Goal: Ask a question

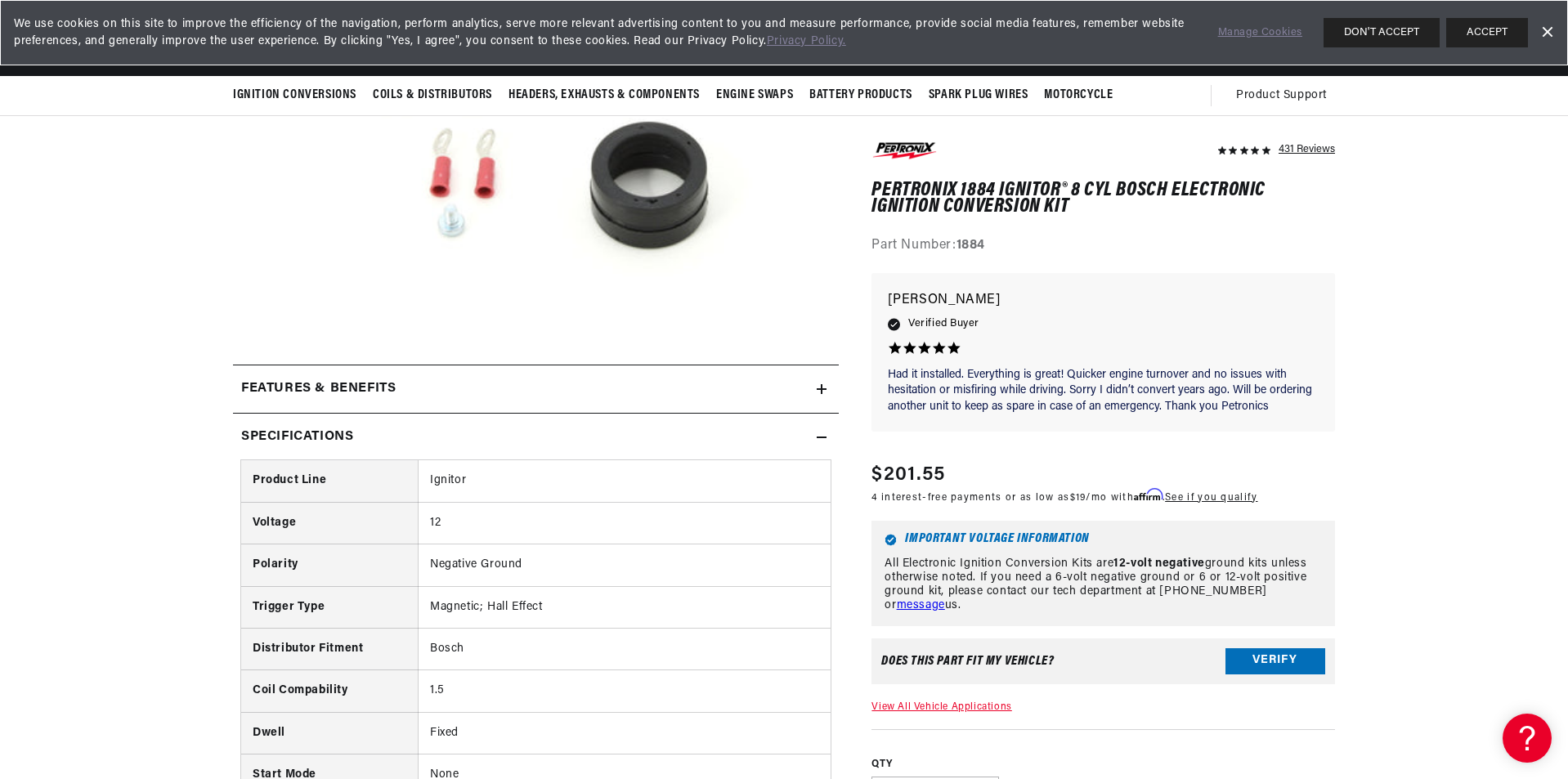
scroll to position [408, 0]
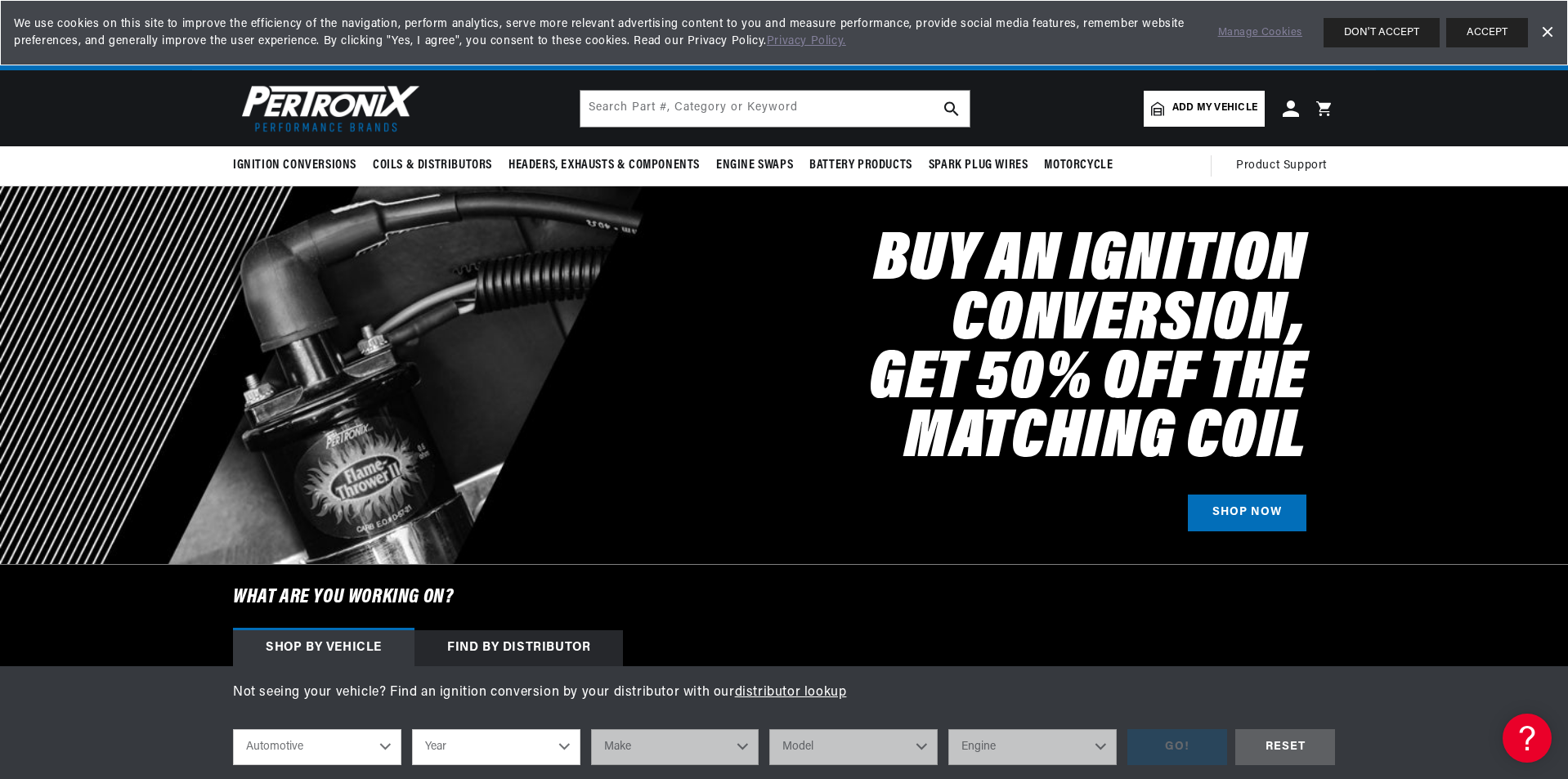
scroll to position [0, 2042]
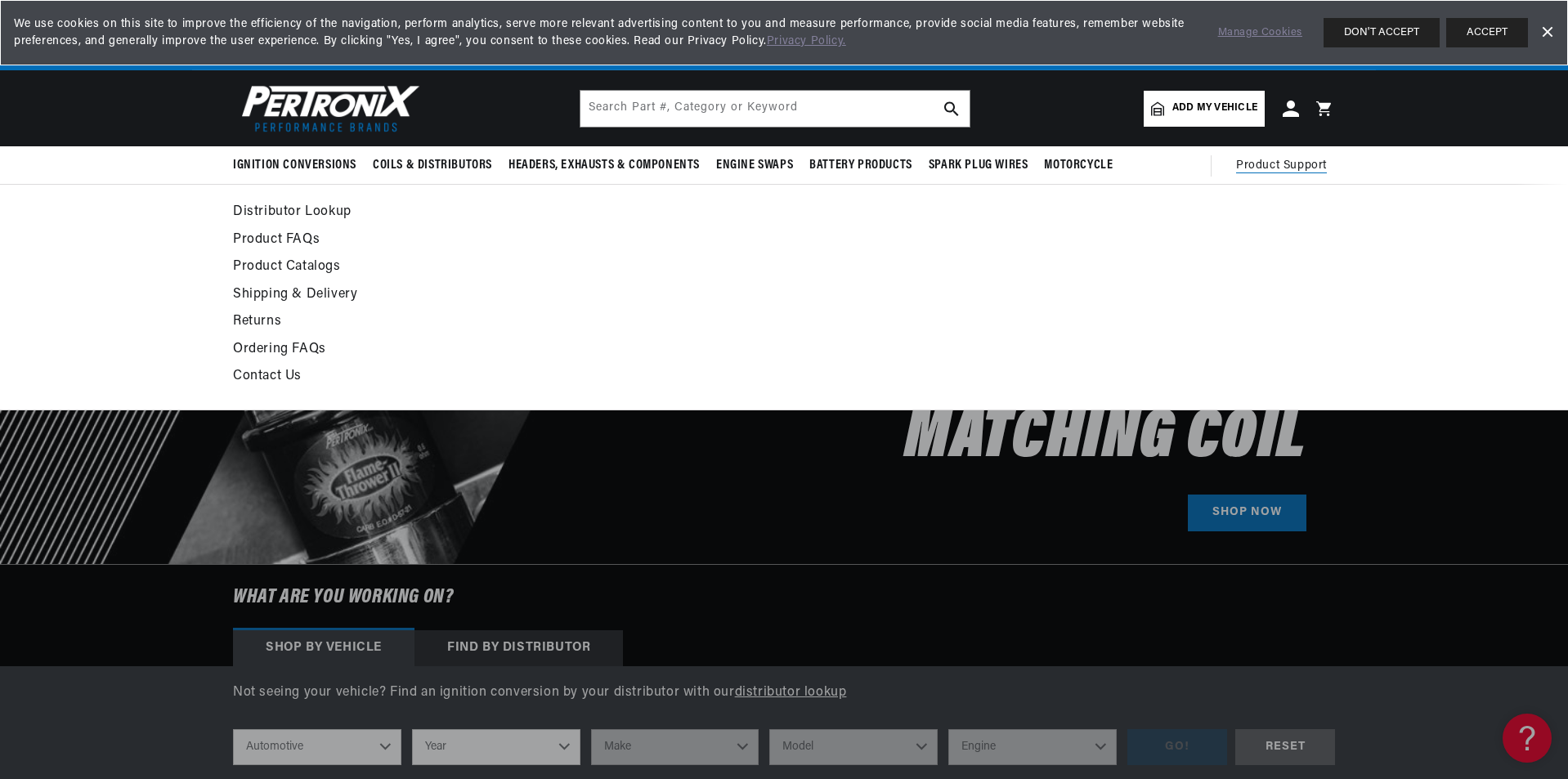
click at [1283, 162] on span "Product Support" at bounding box center [1282, 165] width 91 height 18
click at [288, 233] on link "Product FAQs" at bounding box center [634, 240] width 803 height 23
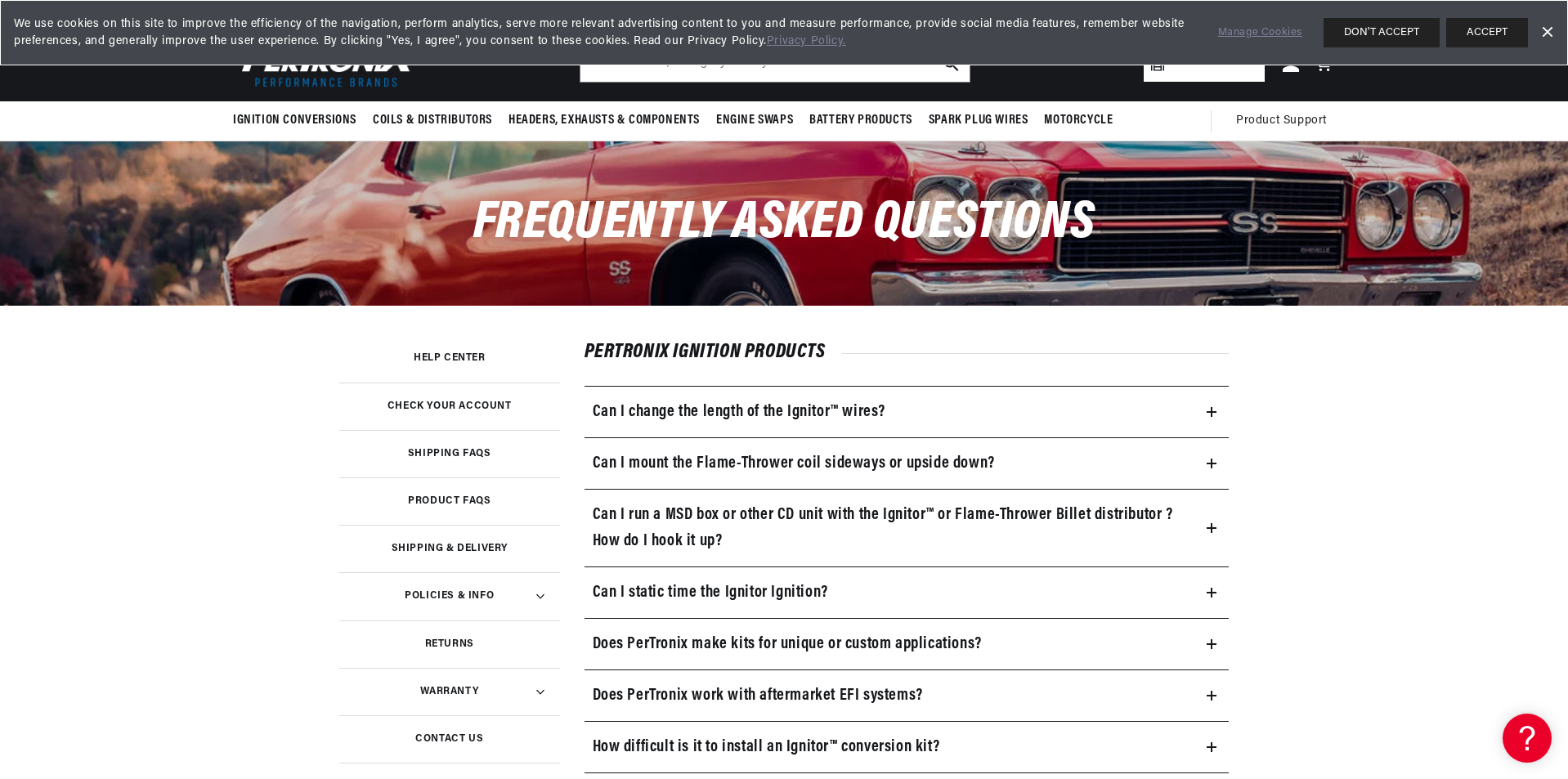
scroll to position [82, 0]
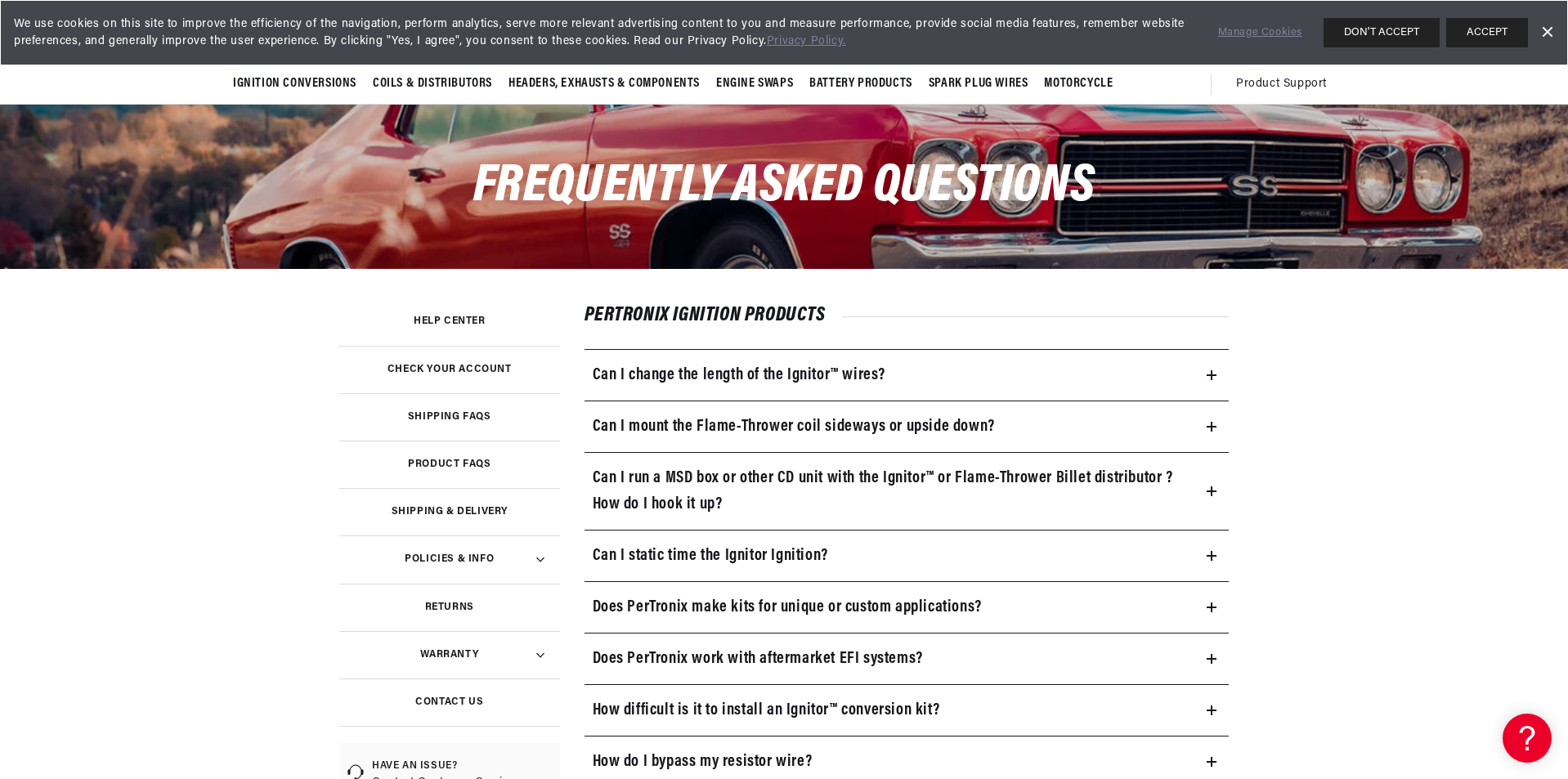
click at [474, 315] on link "Help Center" at bounding box center [449, 320] width 221 height 47
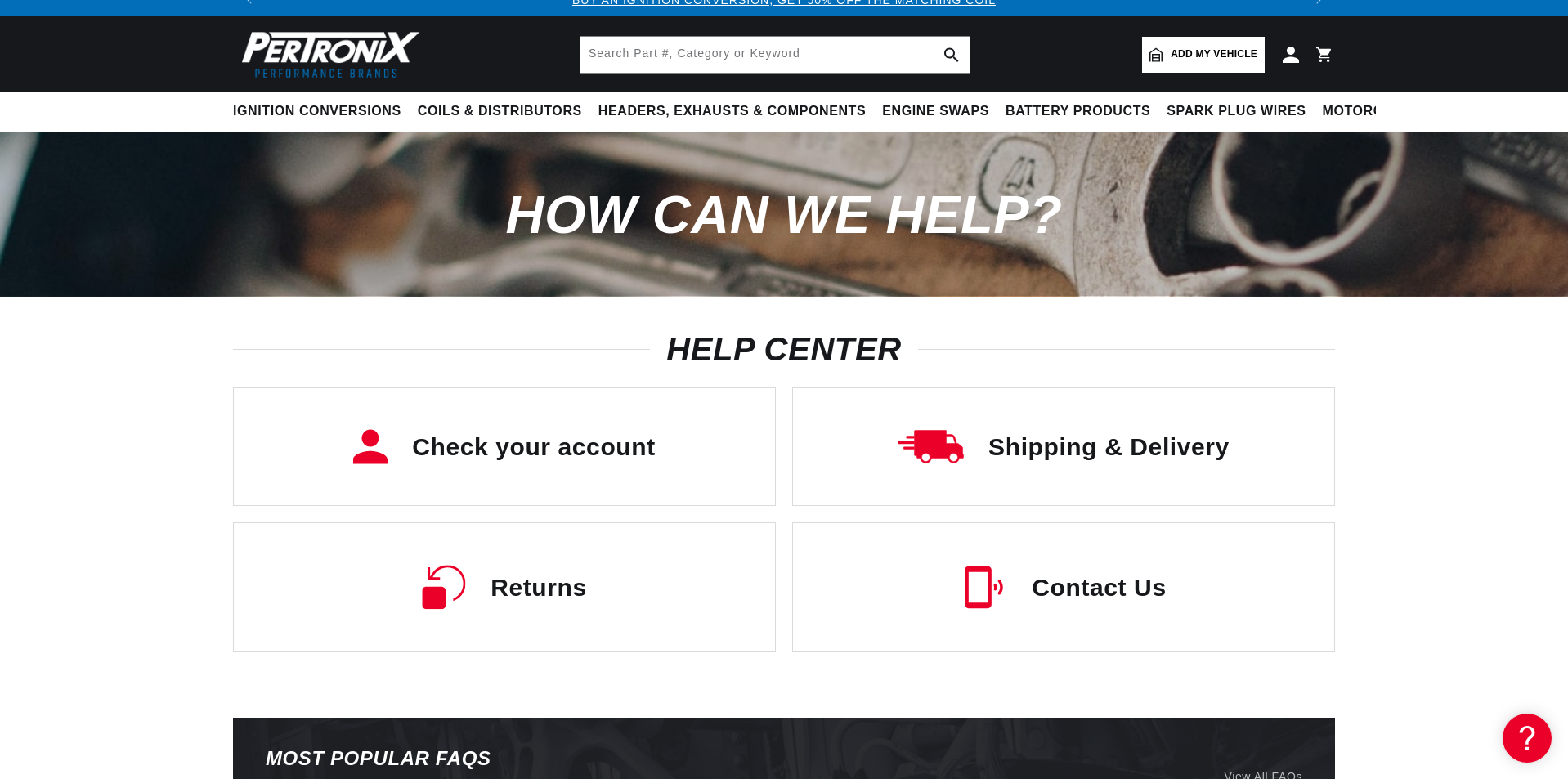
scroll to position [82, 0]
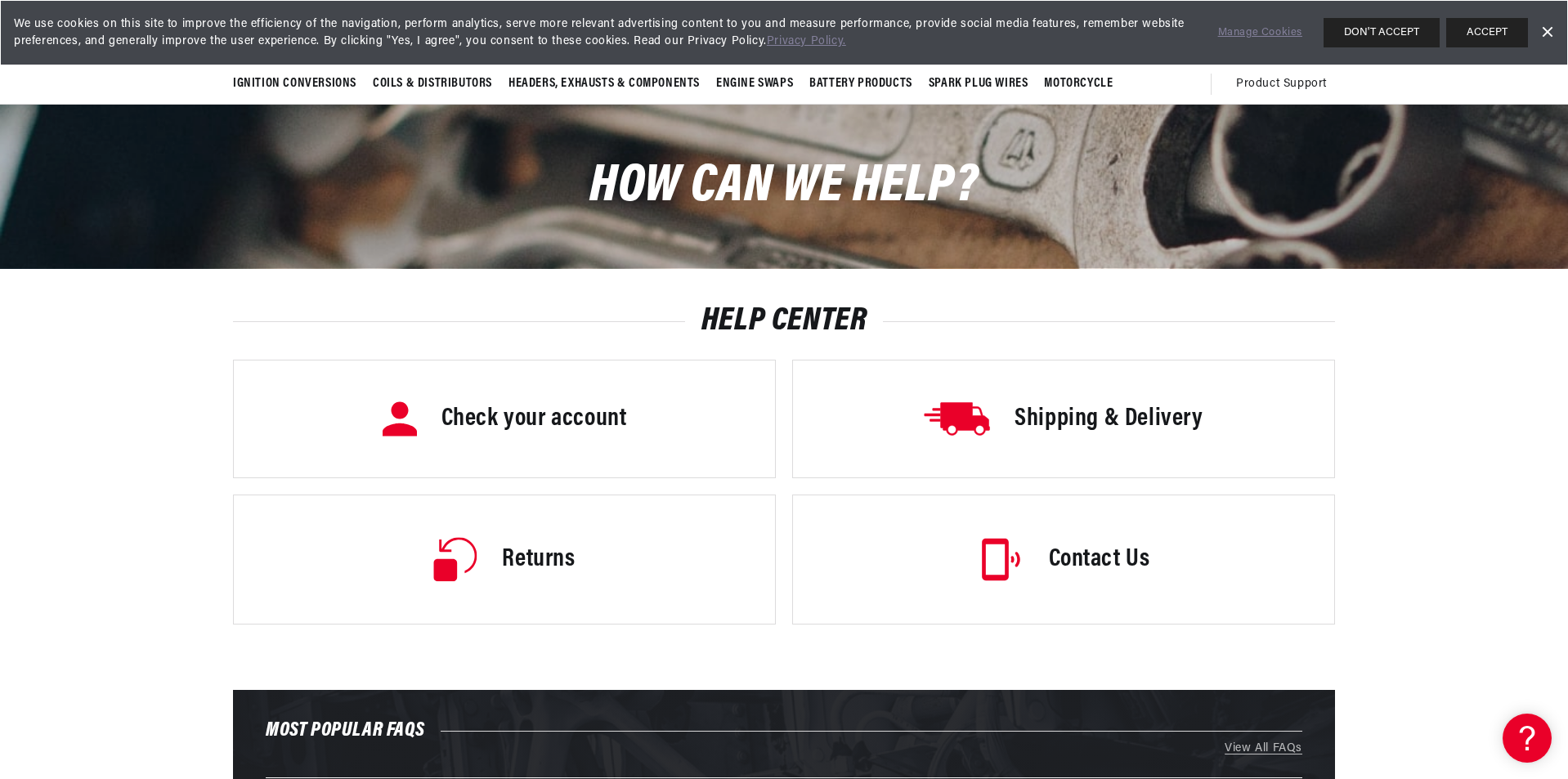
click at [1139, 561] on h3 "Contact Us" at bounding box center [1099, 559] width 101 height 34
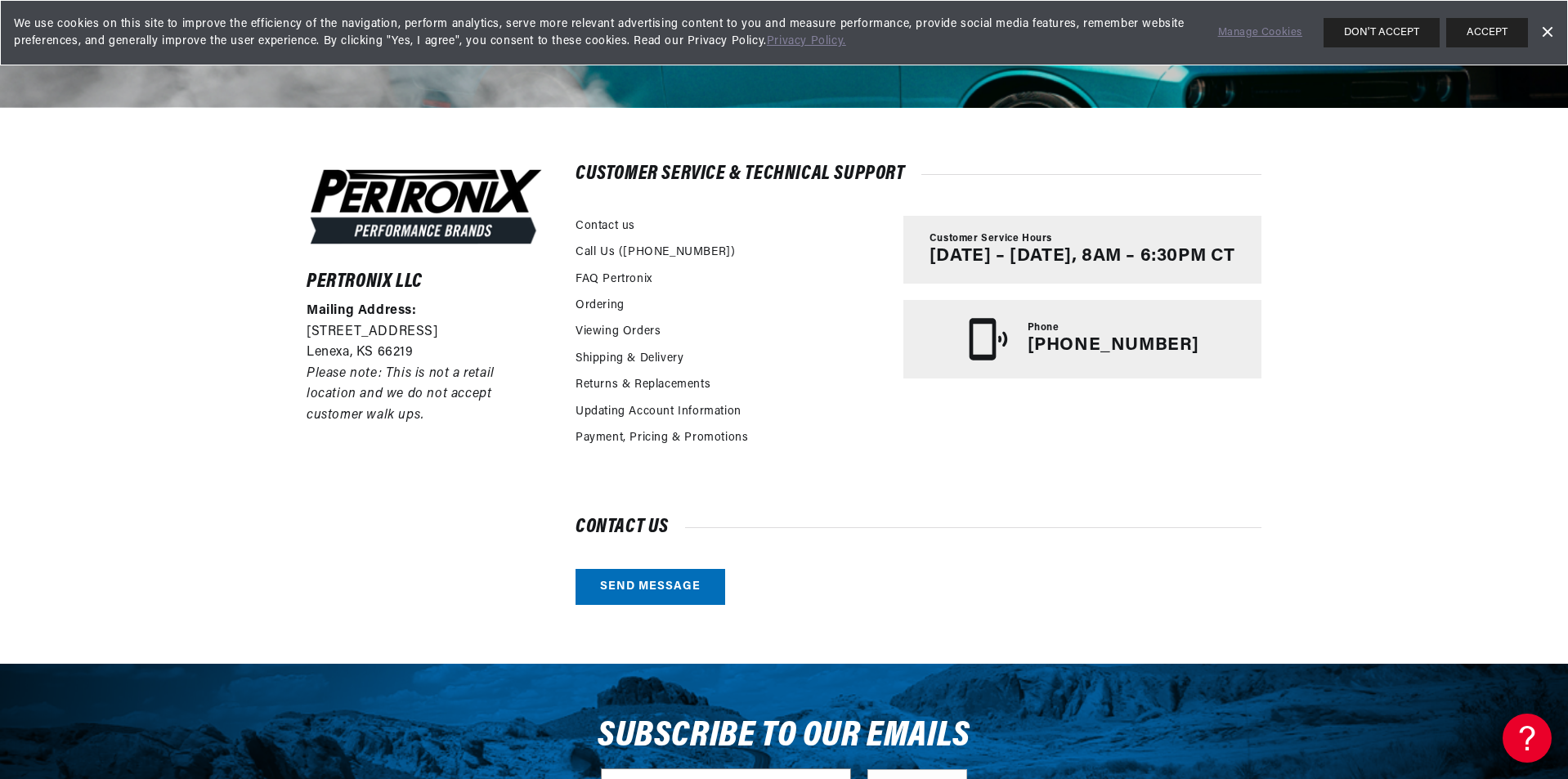
scroll to position [327, 0]
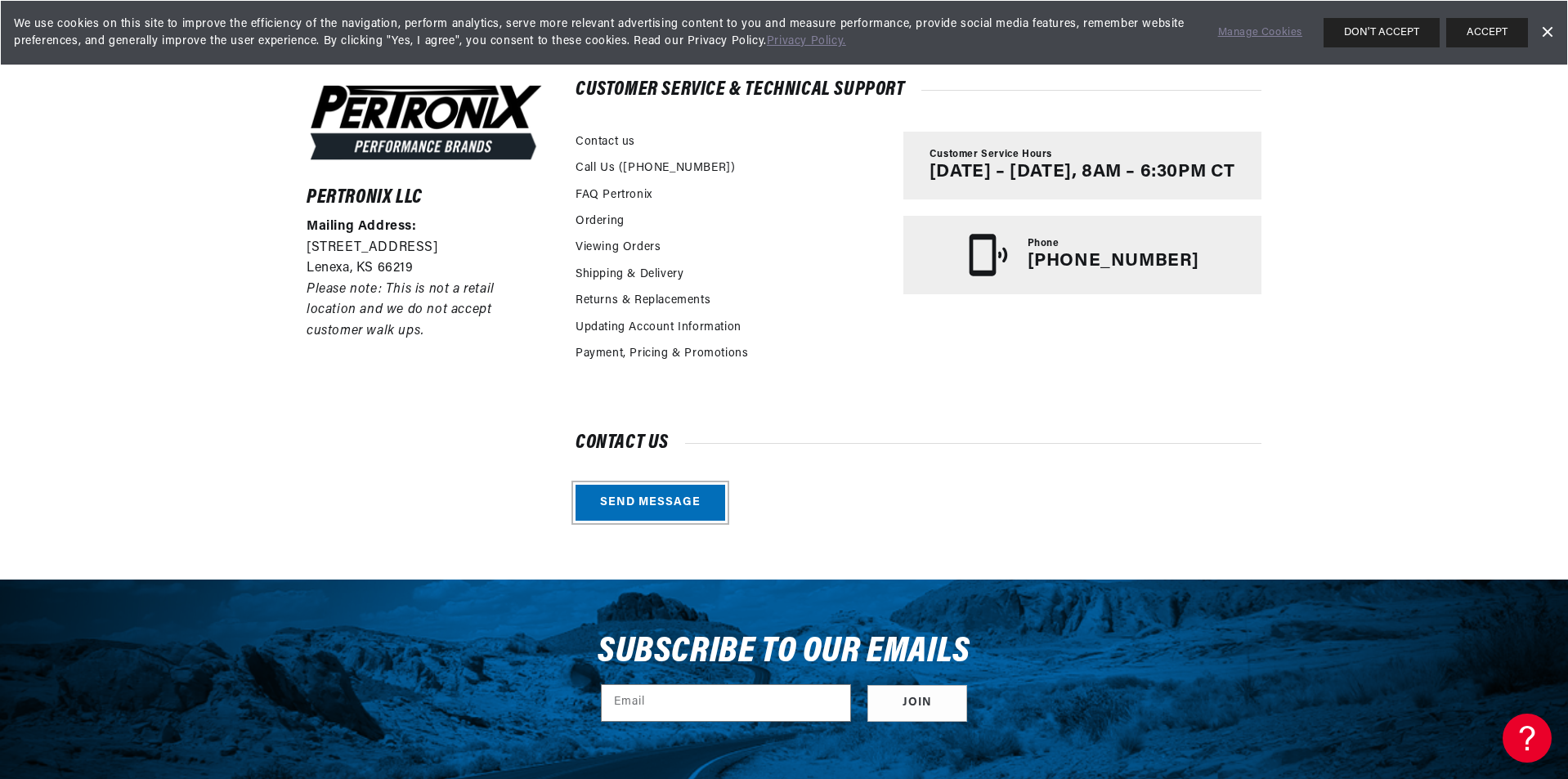
click at [694, 493] on link "Send message" at bounding box center [650, 503] width 149 height 37
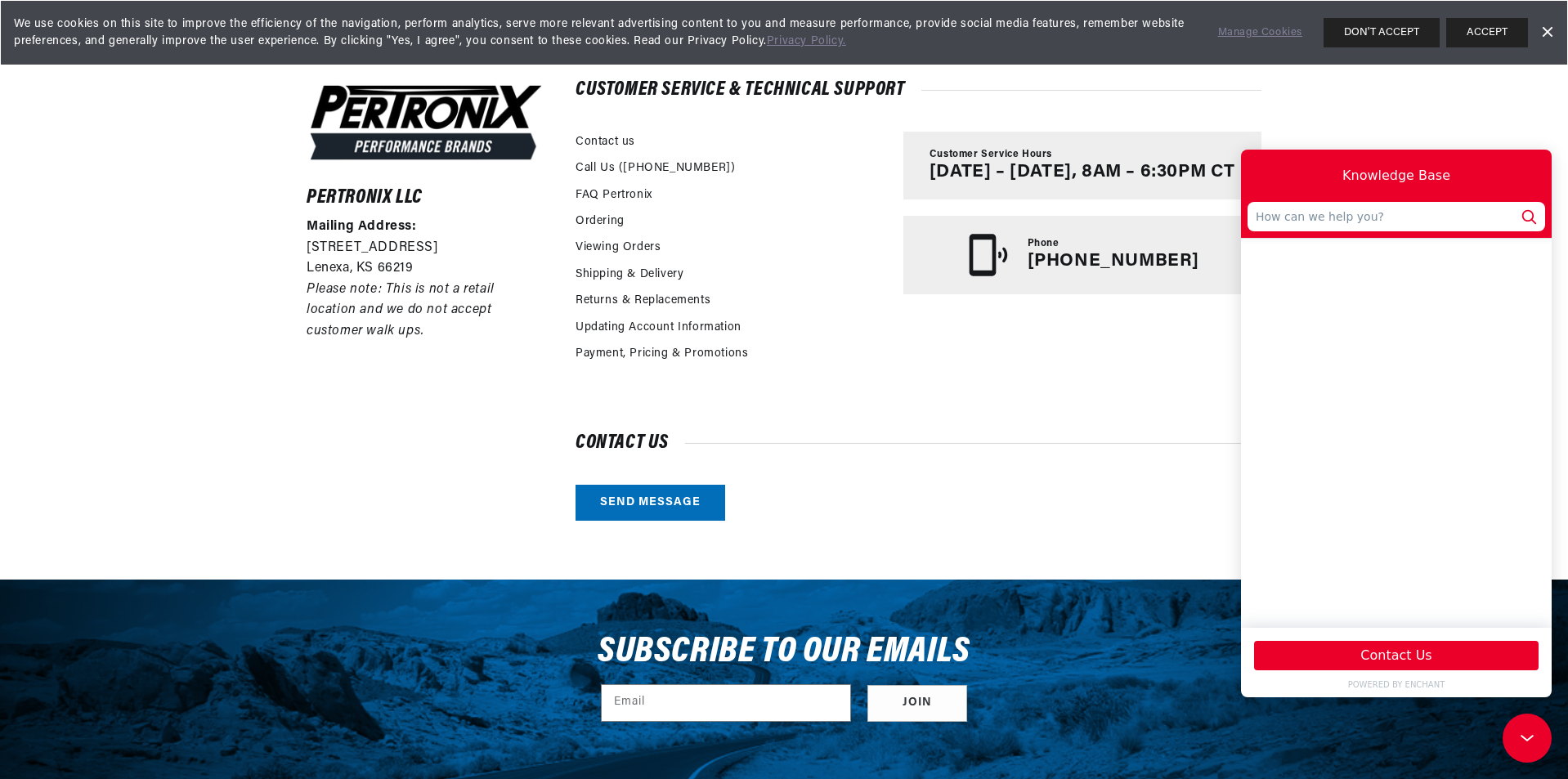
scroll to position [0, 1021]
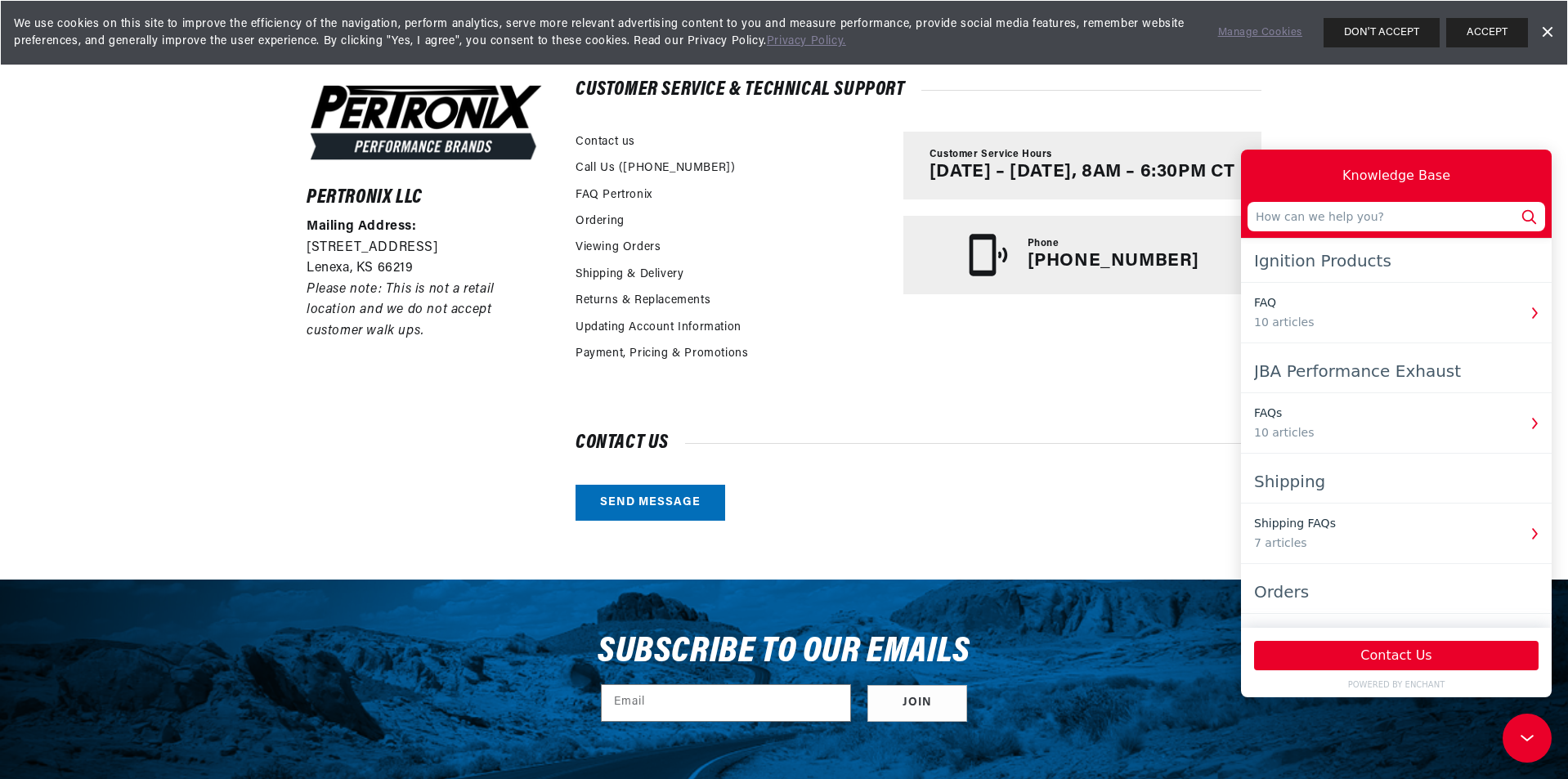
click at [1284, 221] on input "text" at bounding box center [1396, 217] width 297 height 30
type input "t"
type input "v"
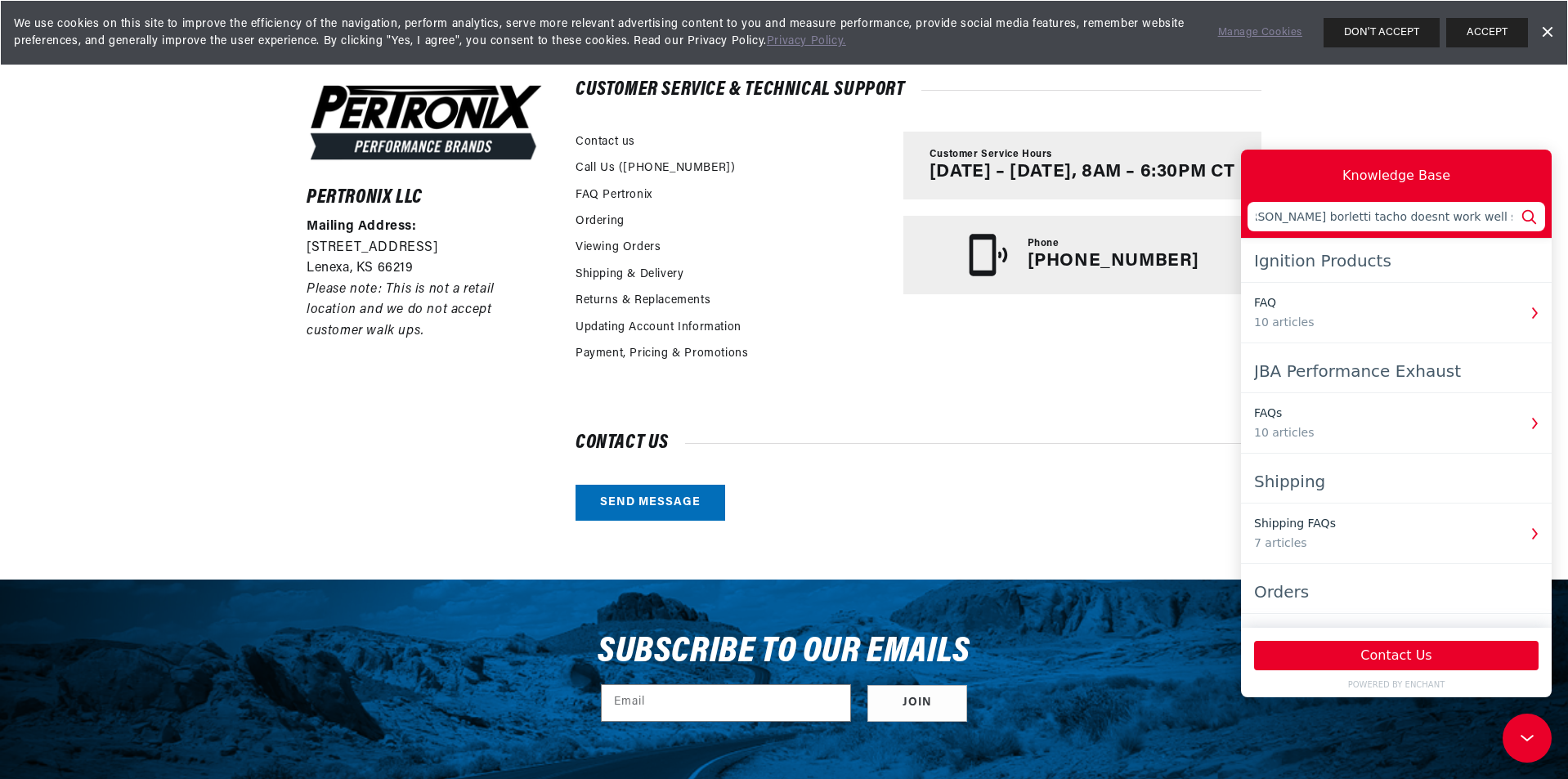
scroll to position [0, 31]
type input "[PERSON_NAME] borletti tacho doesnt work well since the pertronix"
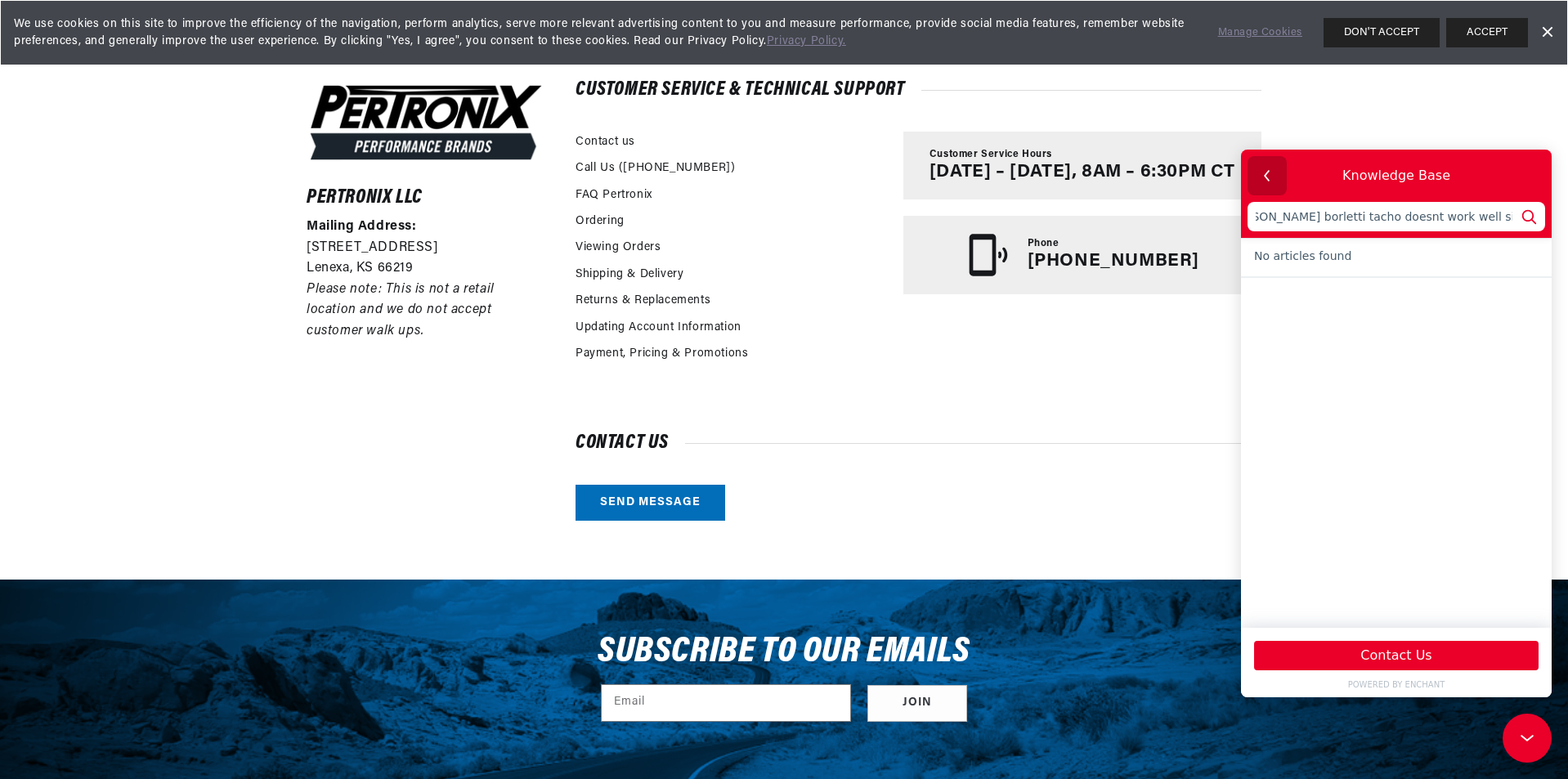
click at [1260, 175] on icon "button" at bounding box center [1267, 175] width 21 height 21
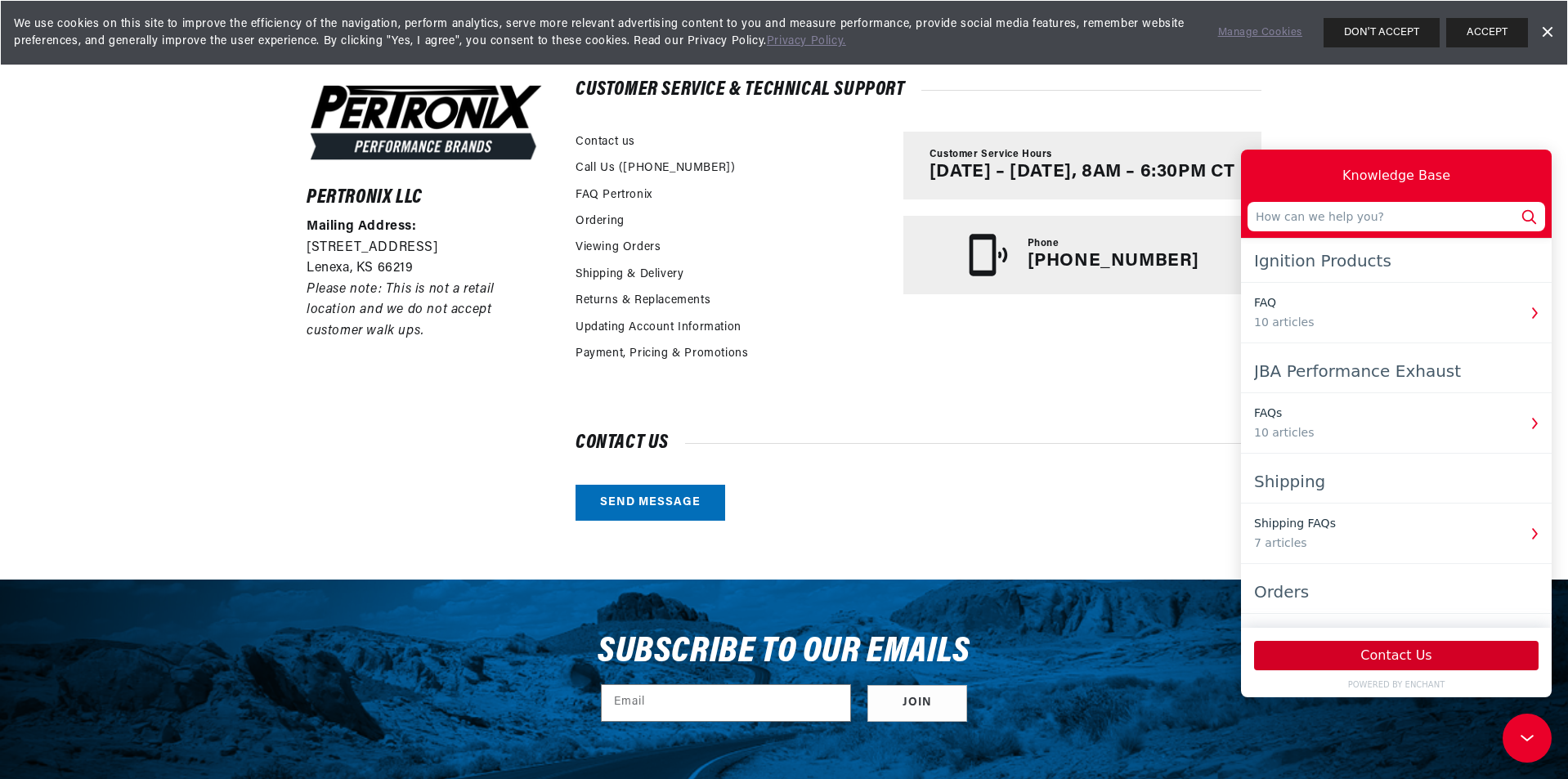
scroll to position [0, 2042]
click at [1427, 650] on button "Contact Us" at bounding box center [1396, 655] width 285 height 30
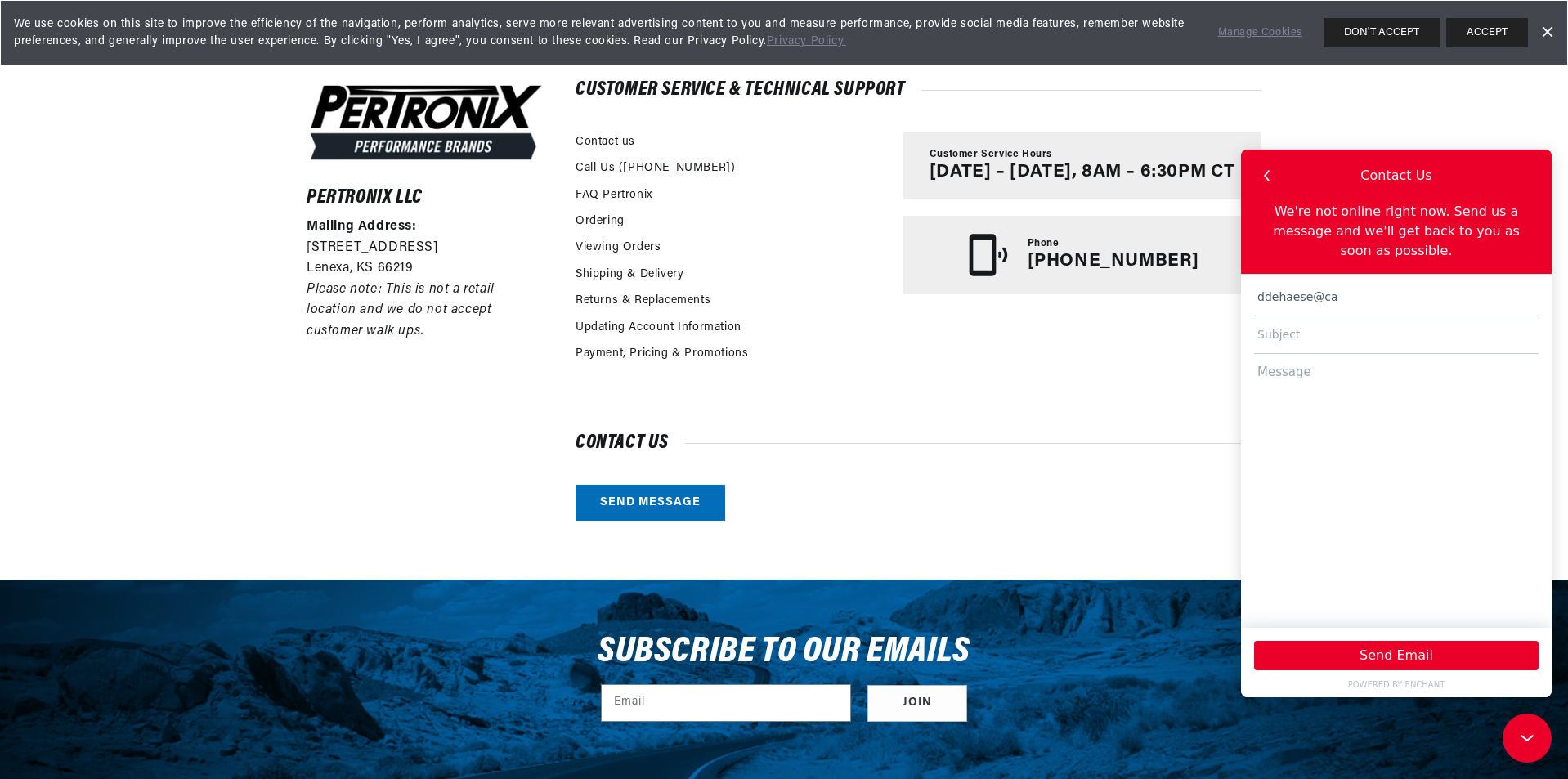
scroll to position [0, 0]
type input "[EMAIL_ADDRESS][DOMAIN_NAME]"
type input "O"
type input "Tacho problem"
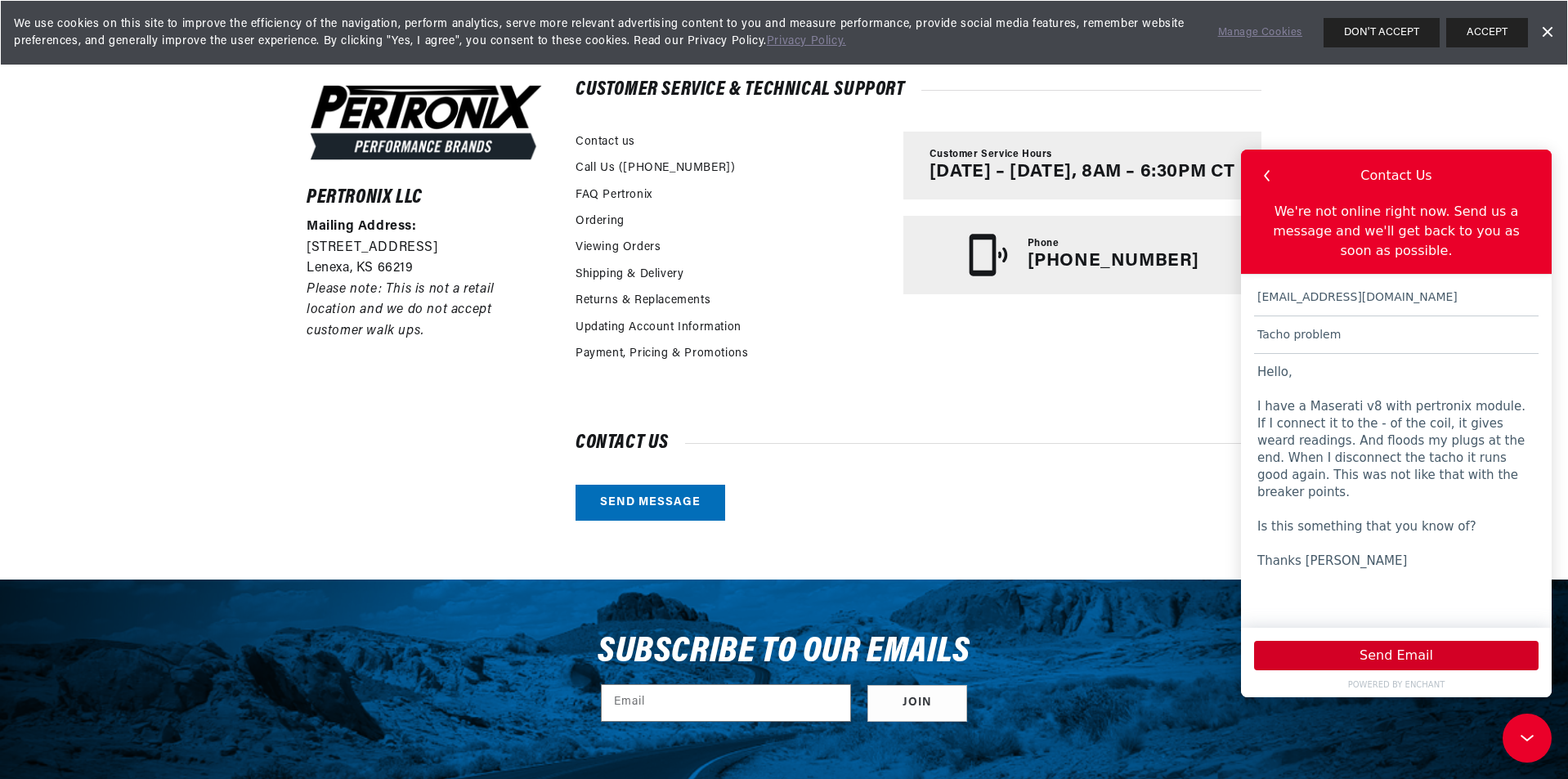
type textarea "Hello, I have a Maserati v8 with pertronix module. If I connect it to the - of …"
click at [1433, 660] on button "Send Email" at bounding box center [1396, 655] width 285 height 30
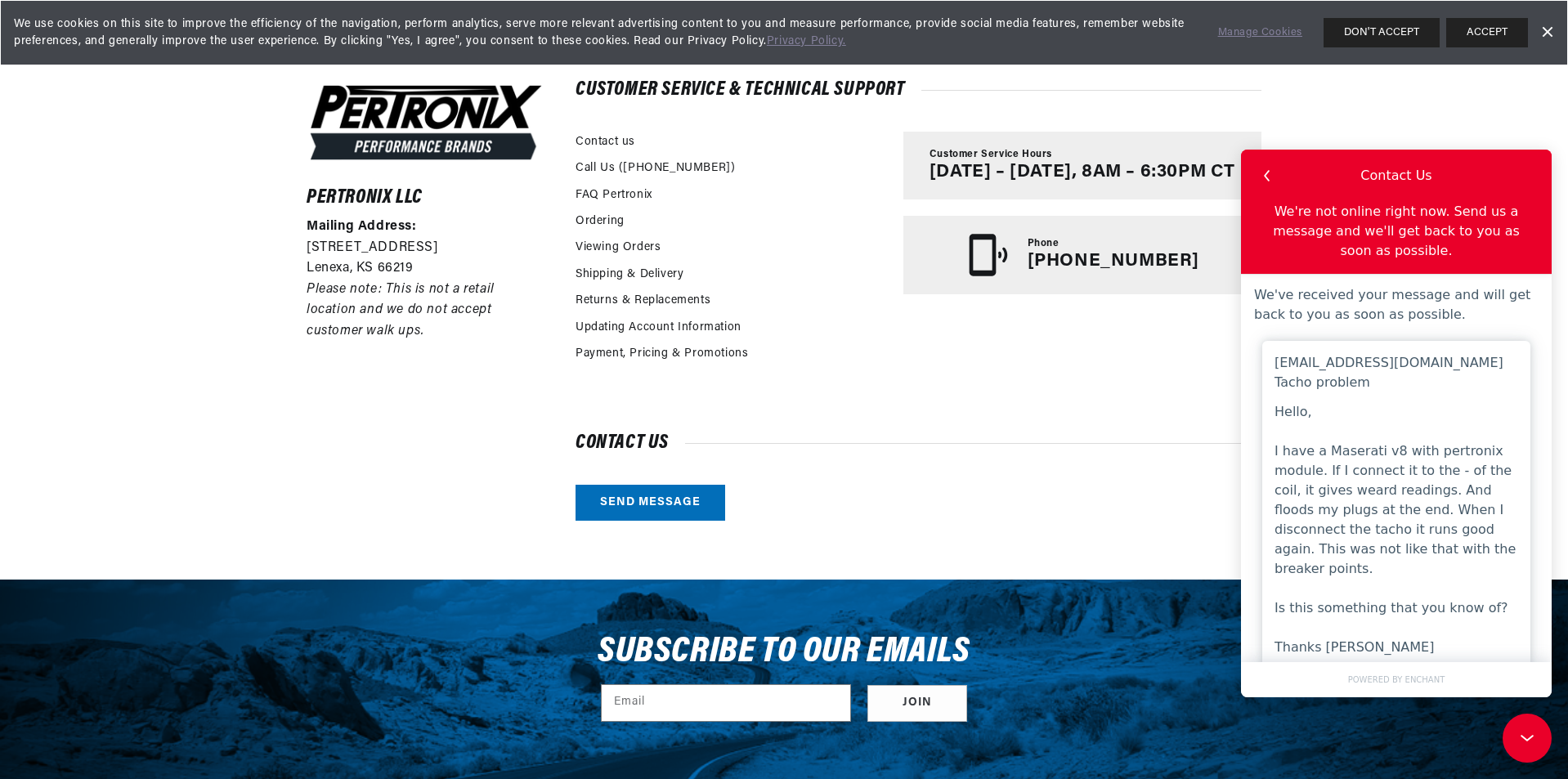
scroll to position [0, 0]
